Goal: Task Accomplishment & Management: Complete application form

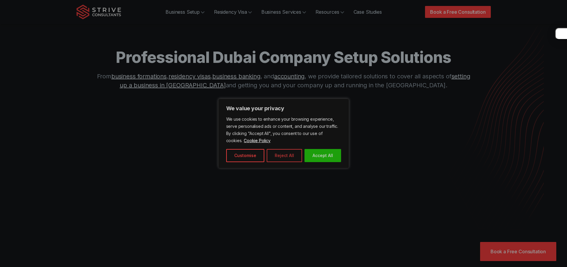
click at [284, 154] on button "Reject All" at bounding box center [284, 155] width 35 height 13
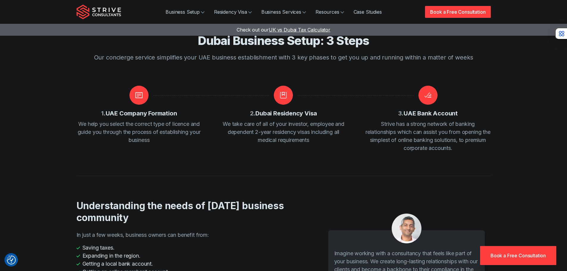
scroll to position [834, 0]
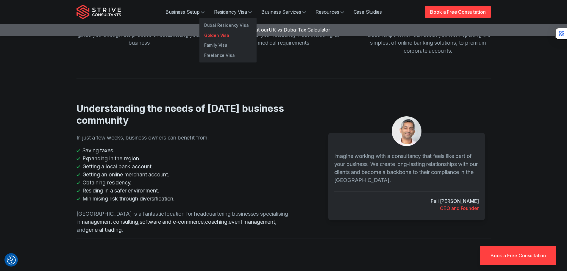
click at [217, 33] on link "Golden Visa" at bounding box center [228, 35] width 57 height 10
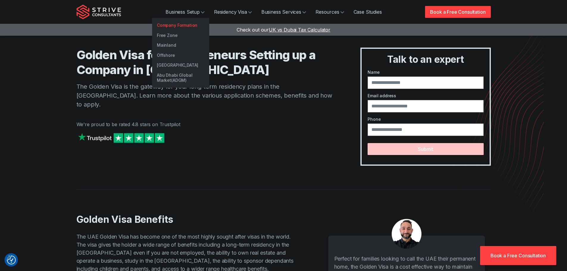
click at [187, 22] on link "Company Formation" at bounding box center [180, 25] width 57 height 10
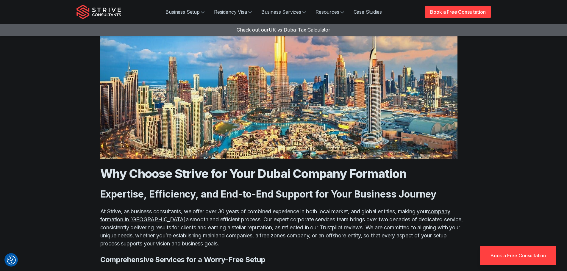
scroll to position [1698, 0]
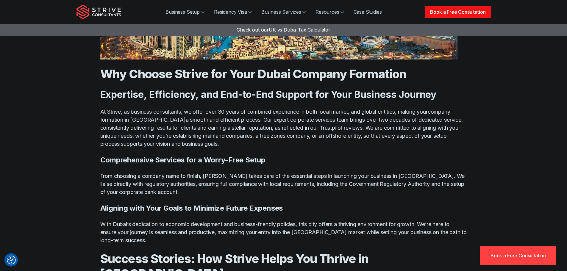
click at [437, 12] on link "Book a Free Consultation" at bounding box center [458, 12] width 66 height 12
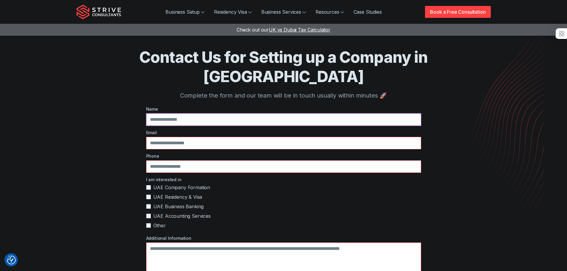
click at [185, 113] on input "text" at bounding box center [283, 119] width 275 height 13
type input "**********"
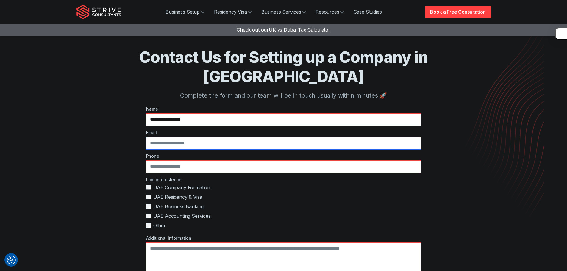
type input "**********"
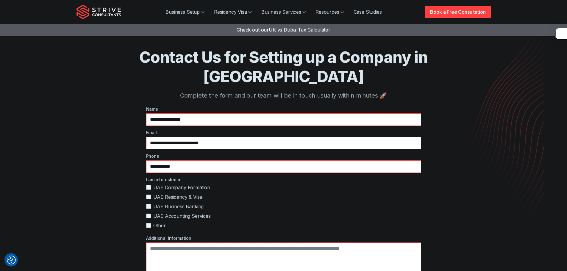
click at [147, 194] on label "UAE Residency & Visa" at bounding box center [283, 197] width 275 height 7
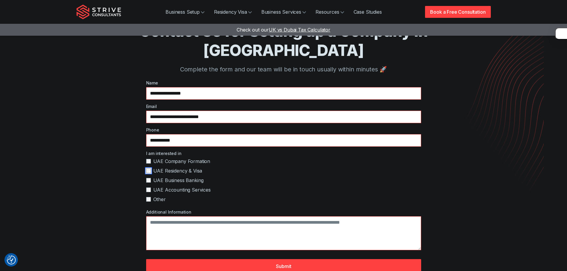
scroll to position [60, 0]
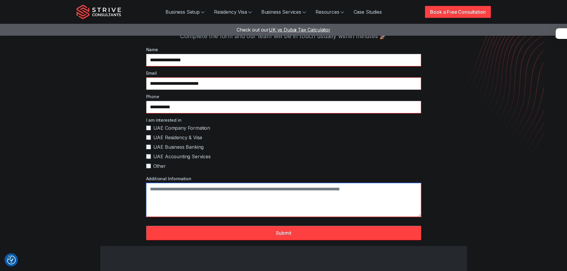
click at [207, 183] on textarea "Additional Information" at bounding box center [283, 200] width 275 height 34
click at [309, 183] on textarea "**********" at bounding box center [283, 200] width 275 height 34
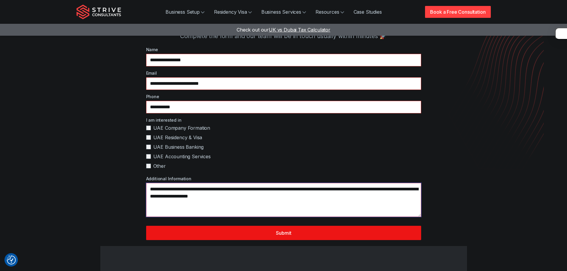
type textarea "**********"
click at [299, 226] on button "Submit" at bounding box center [283, 233] width 275 height 14
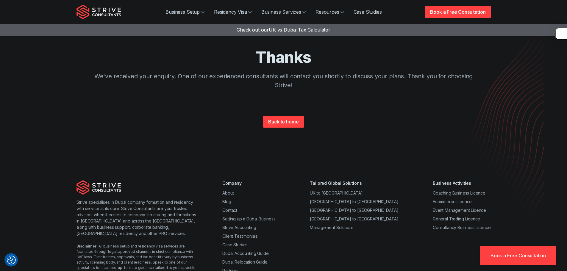
click at [504, 257] on link "Book a Free Consultation" at bounding box center [518, 255] width 76 height 19
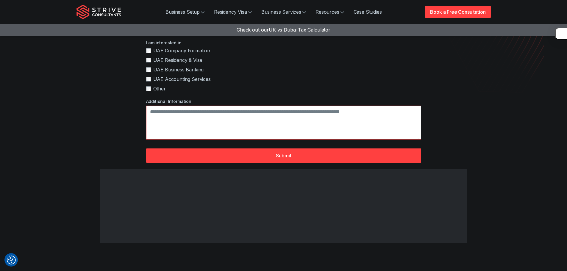
scroll to position [268, 0]
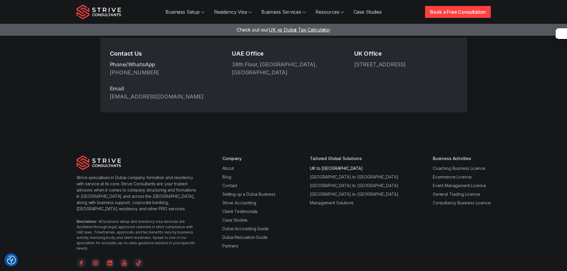
click at [338, 166] on link "UK to Dubai" at bounding box center [336, 168] width 53 height 5
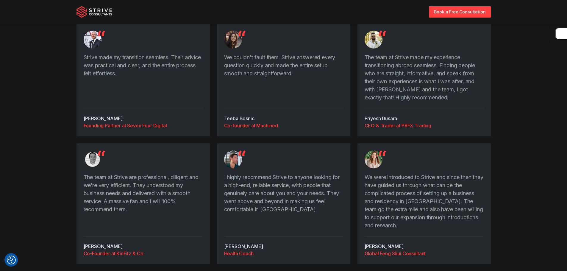
scroll to position [774, 0]
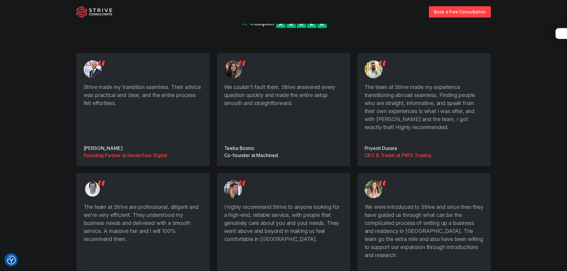
click at [272, 155] on div "Co-founder at Machined" at bounding box center [283, 155] width 119 height 7
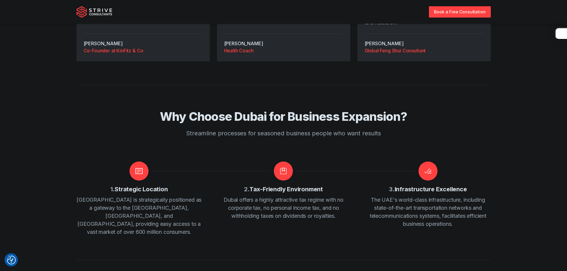
scroll to position [1102, 0]
